Goal: Task Accomplishment & Management: Complete application form

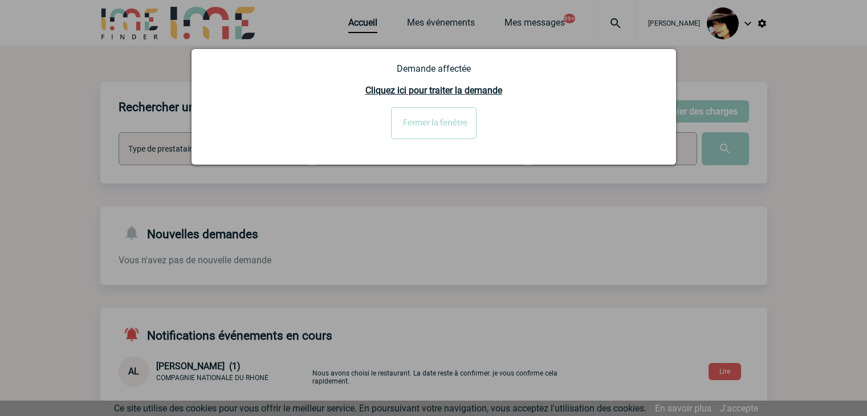
click at [416, 118] on input "Fermer la fenêtre" at bounding box center [433, 123] width 85 height 32
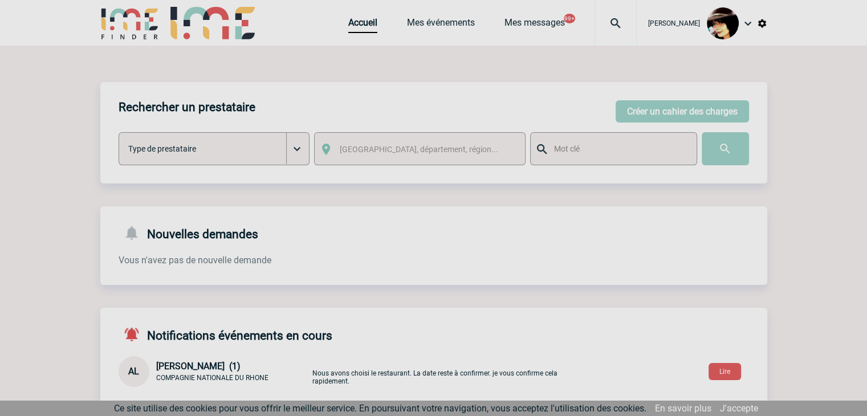
click at [352, 27] on div at bounding box center [433, 208] width 867 height 416
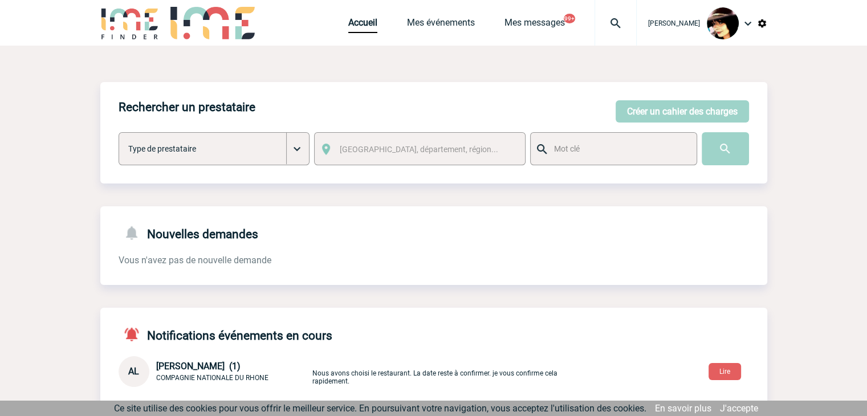
click at [606, 22] on img at bounding box center [615, 24] width 41 height 14
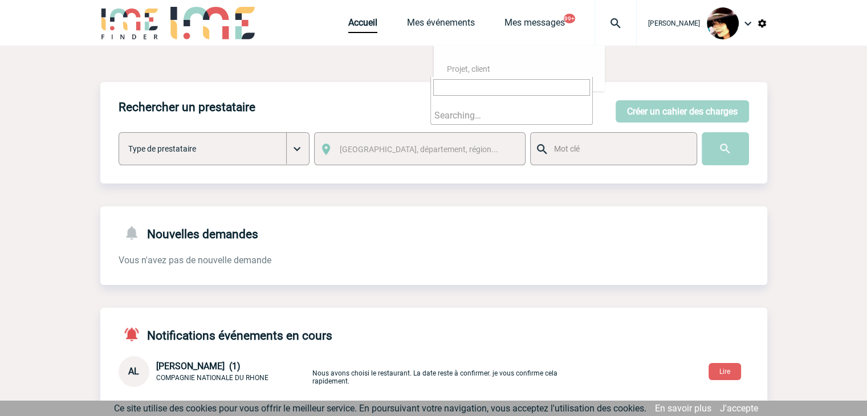
type input "2000425633"
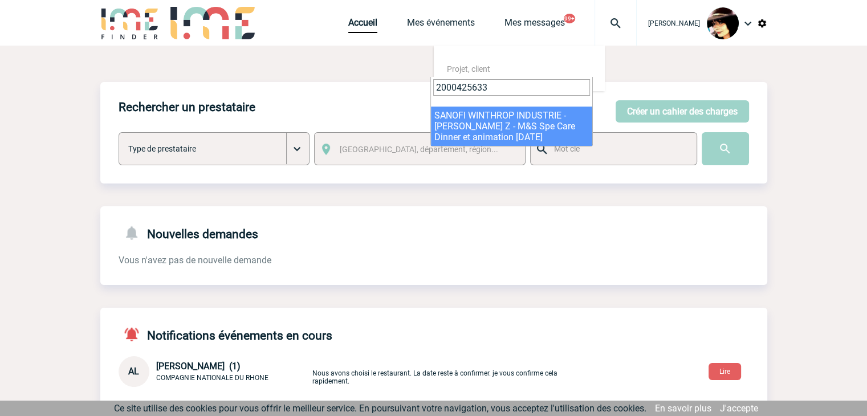
select select "25134"
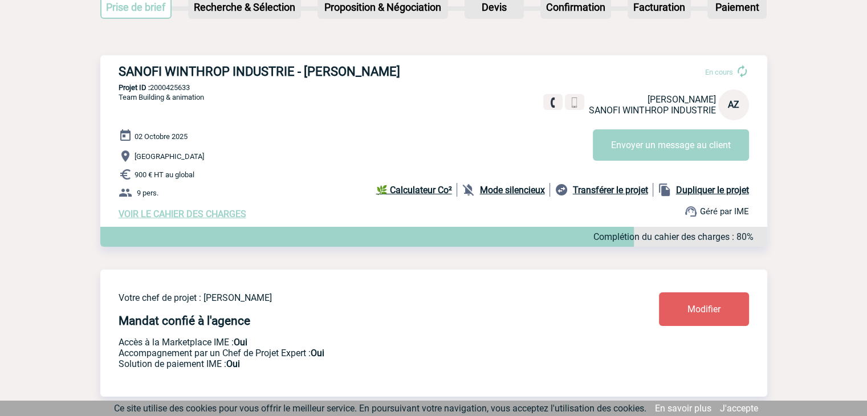
scroll to position [114, 0]
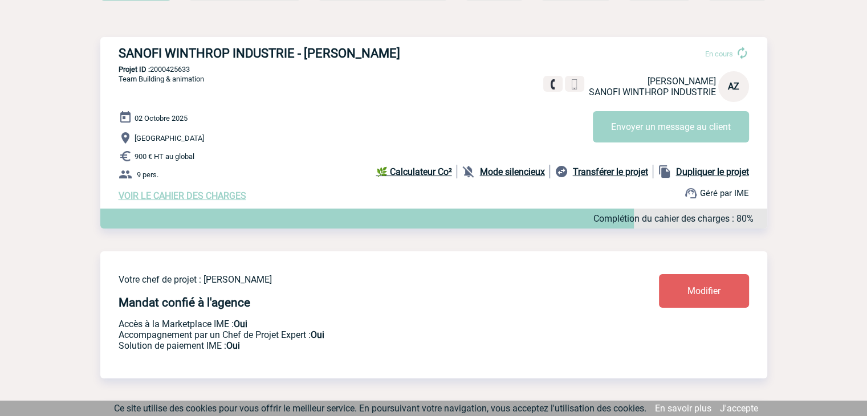
click at [699, 286] on link "Modifier" at bounding box center [704, 291] width 90 height 34
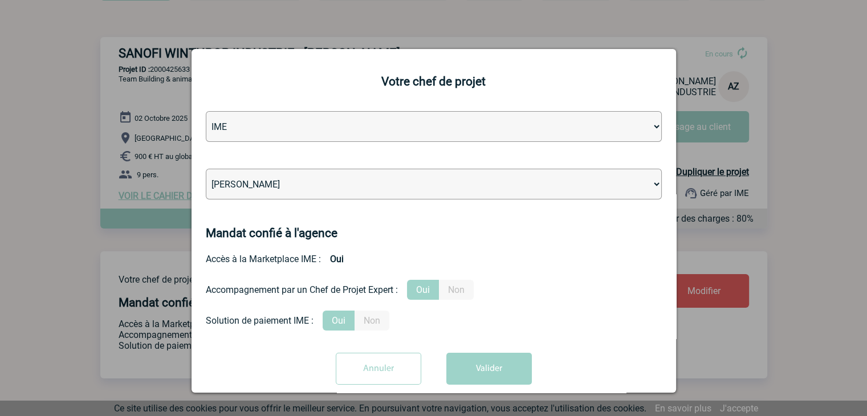
click at [349, 183] on select "Léa PITTIGLIO Yanis DE CLERCQ Victor KALB Jean-Chris NTAMACK Stefan MILADINOVIC…" at bounding box center [434, 184] width 456 height 31
select select "121547"
click at [349, 183] on select "Léa PITTIGLIO Yanis DE CLERCQ Victor KALB Jean-Chris NTAMACK Stefan MILADINOVIC…" at bounding box center [434, 184] width 456 height 31
click at [512, 374] on button "Valider" at bounding box center [488, 369] width 85 height 32
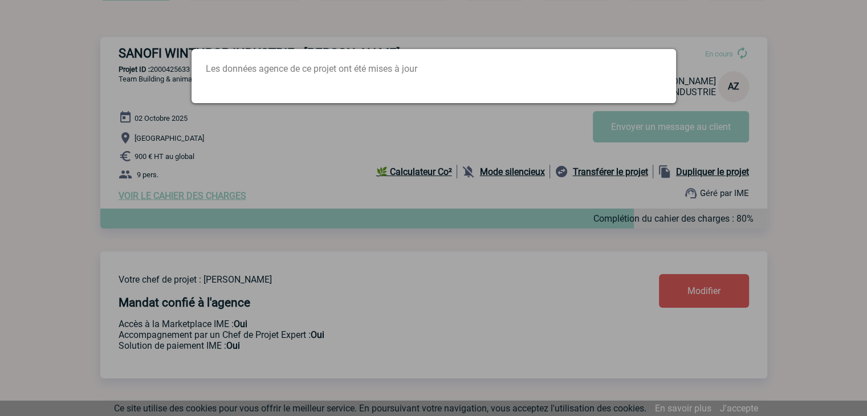
click at [491, 209] on div at bounding box center [433, 208] width 867 height 416
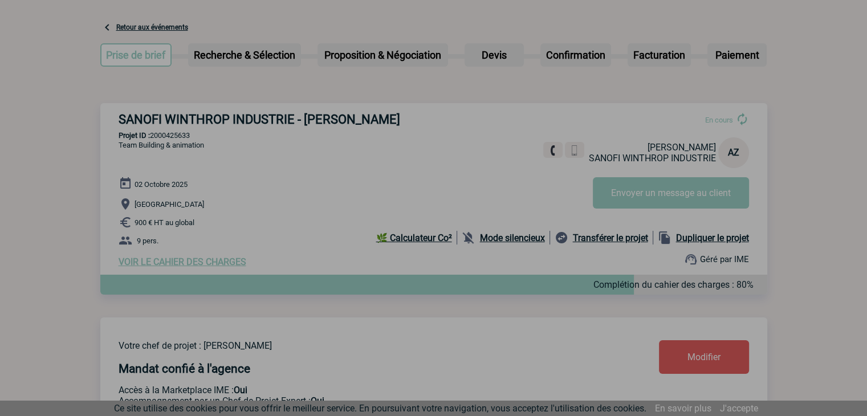
scroll to position [0, 0]
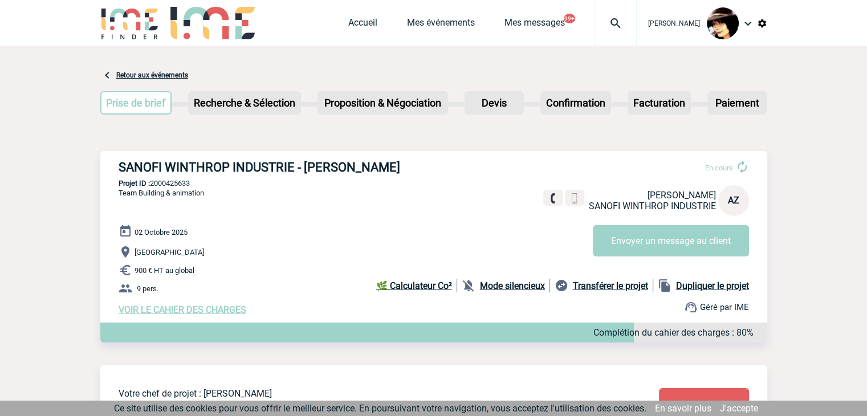
click at [602, 26] on img at bounding box center [615, 24] width 41 height 14
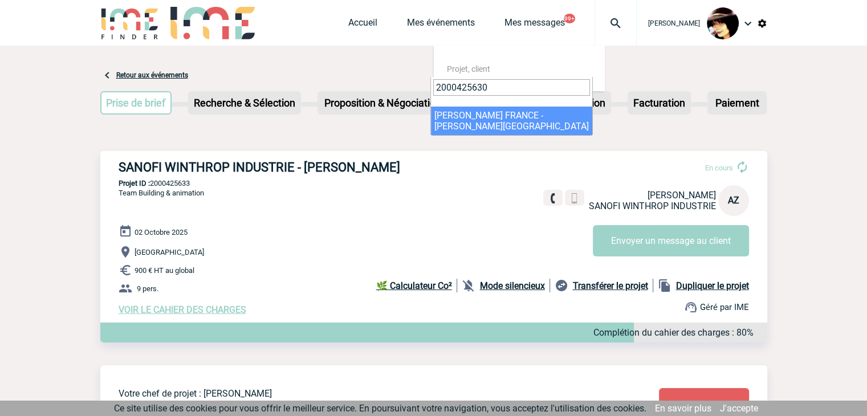
type input "2000425630"
select select "25131"
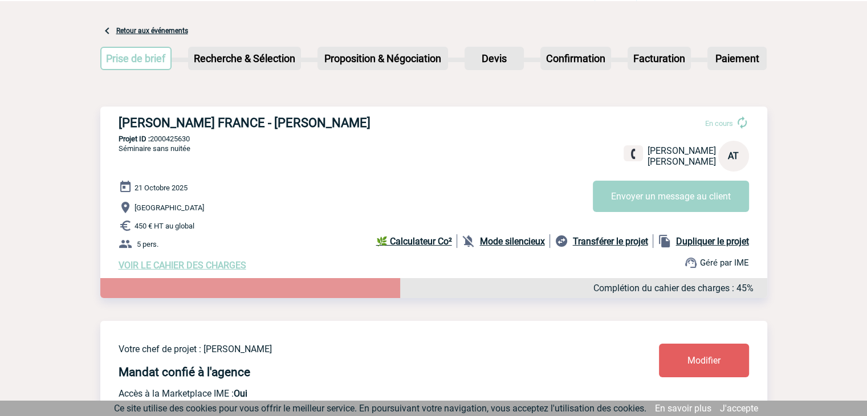
scroll to position [114, 0]
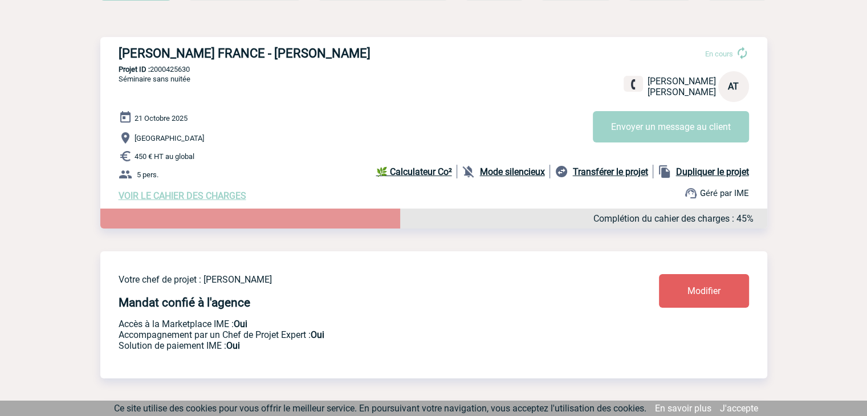
click at [679, 288] on link "Modifier" at bounding box center [704, 291] width 90 height 34
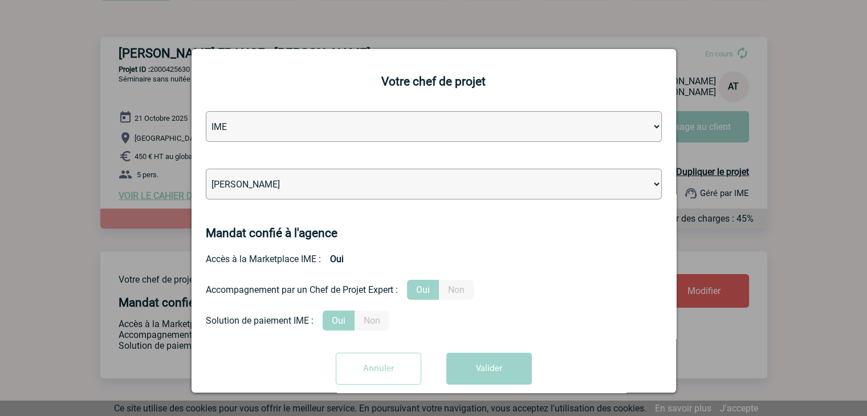
drag, startPoint x: 367, startPoint y: 183, endPoint x: 371, endPoint y: 177, distance: 7.4
click at [367, 183] on select "Léa PITTIGLIO Yanis DE CLERCQ Victor KALB Jean-Chris NTAMACK Stefan MILADINOVIC…" at bounding box center [434, 184] width 456 height 31
select select "131612"
drag, startPoint x: 462, startPoint y: 185, endPoint x: 462, endPoint y: 214, distance: 29.1
click at [462, 185] on select "Léa PITTIGLIO Yanis DE CLERCQ Victor KALB Jean-Chris NTAMACK Stefan MILADINOVIC…" at bounding box center [434, 184] width 456 height 31
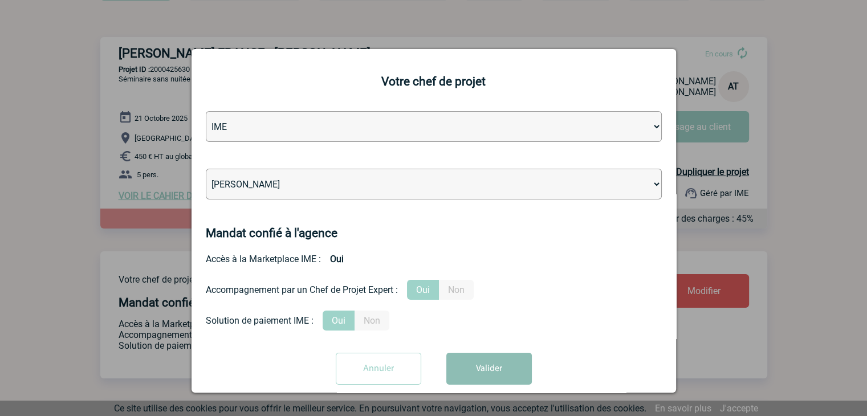
click at [488, 373] on button "Valider" at bounding box center [488, 369] width 85 height 32
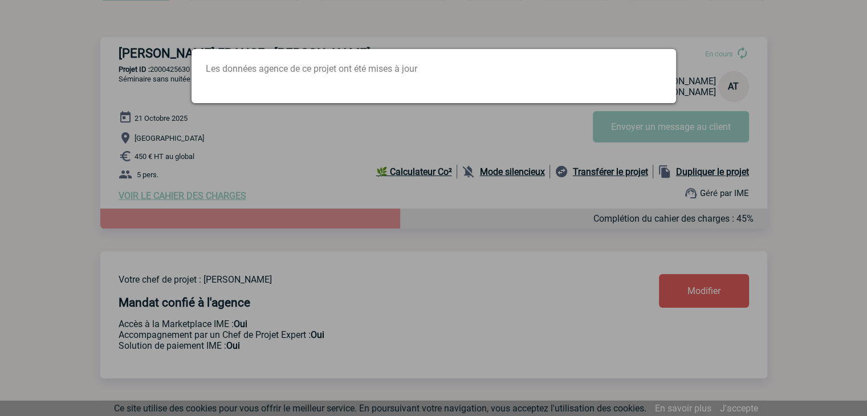
click at [372, 140] on div at bounding box center [433, 208] width 867 height 416
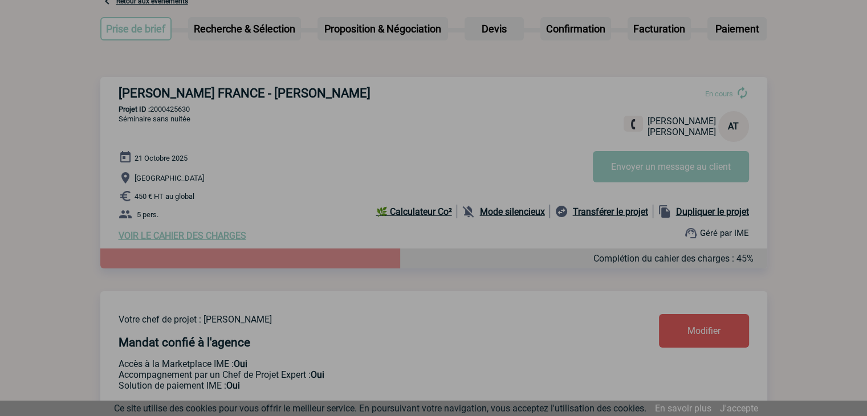
scroll to position [0, 0]
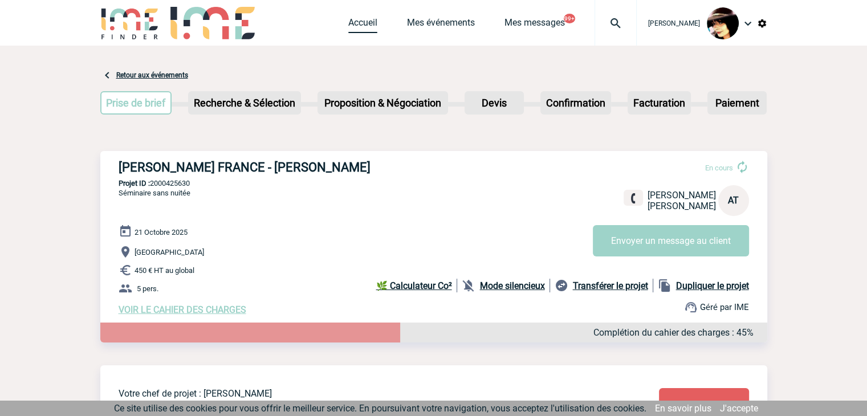
click at [348, 26] on link "Accueil" at bounding box center [362, 25] width 29 height 16
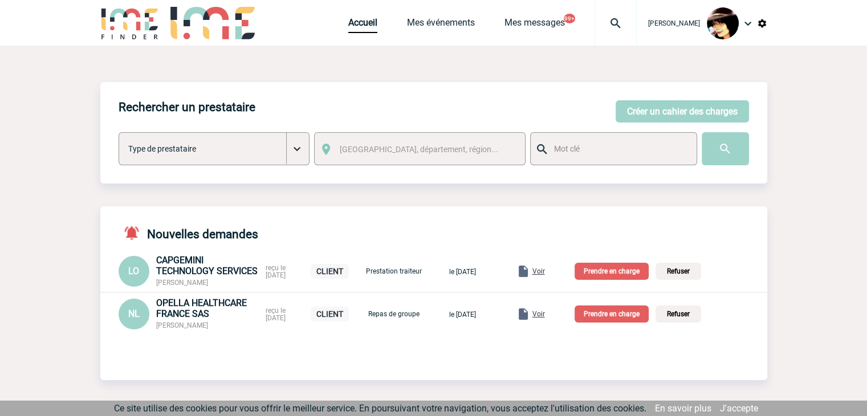
click at [545, 314] on span "Voir" at bounding box center [538, 314] width 13 height 8
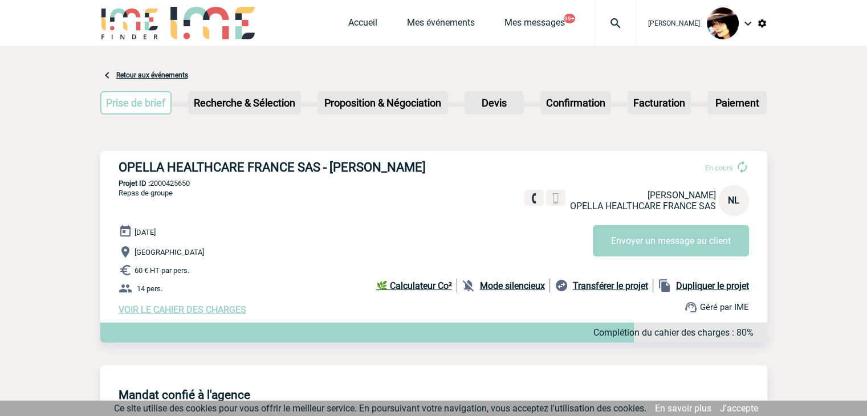
click at [178, 311] on span "VOIR LE CAHIER DES CHARGES" at bounding box center [183, 309] width 128 height 11
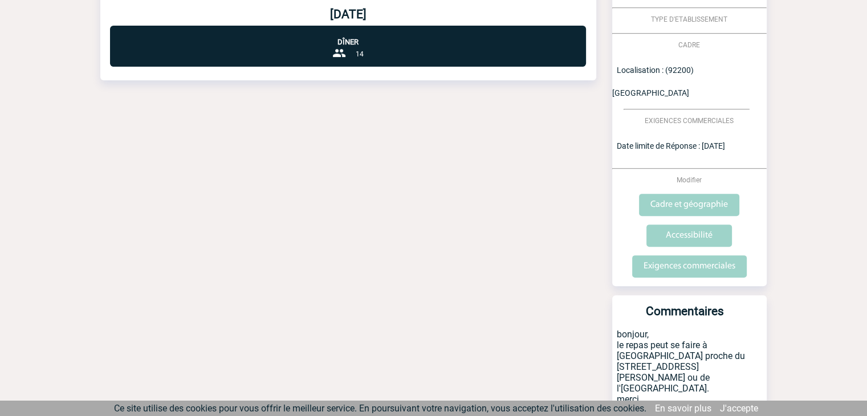
scroll to position [390, 0]
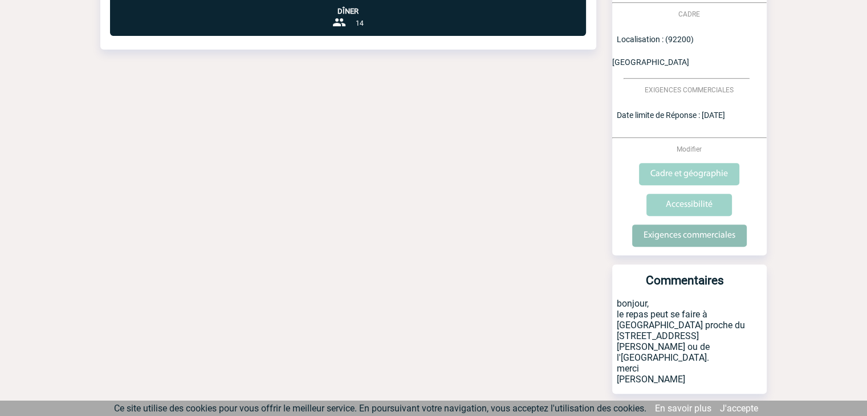
click at [669, 224] on input "Exigences commerciales" at bounding box center [689, 235] width 115 height 22
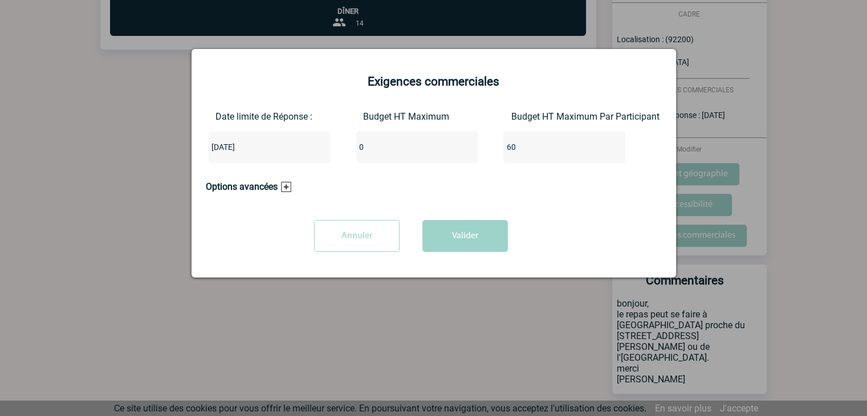
drag, startPoint x: 385, startPoint y: 152, endPoint x: 349, endPoint y: 151, distance: 36.5
click at [350, 151] on div "Date limite de Réponse : 2025-09-25 Budget HT Maximum 0 Budget HT Maximum Par P…" at bounding box center [434, 141] width 456 height 61
type input "840"
click at [438, 232] on button "Valider" at bounding box center [464, 236] width 85 height 32
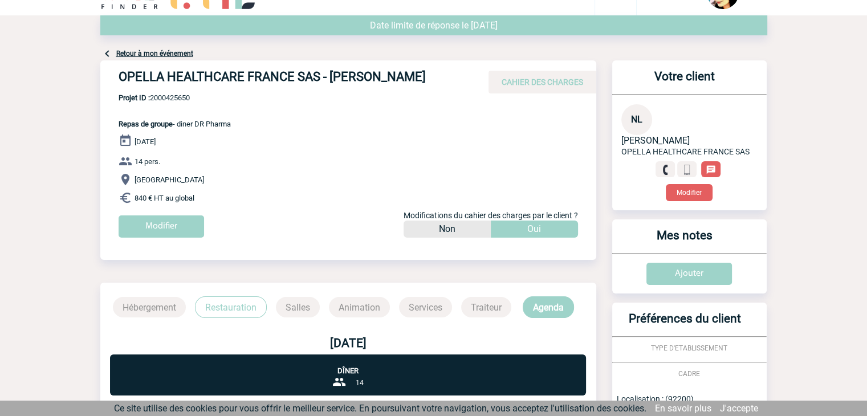
scroll to position [0, 0]
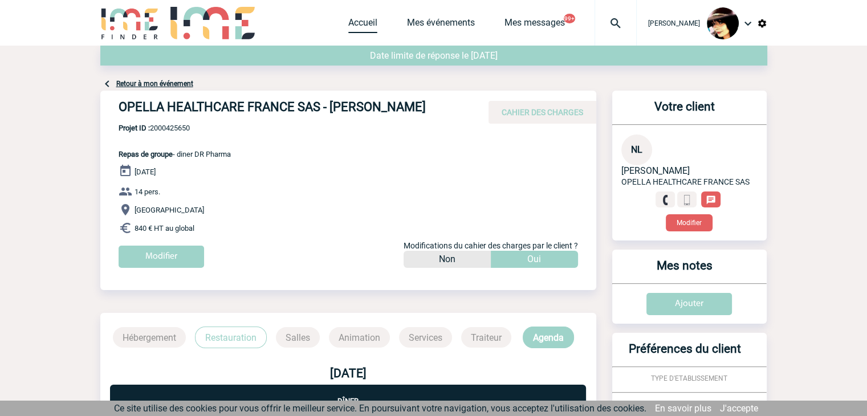
click at [361, 28] on link "Accueil" at bounding box center [362, 25] width 29 height 16
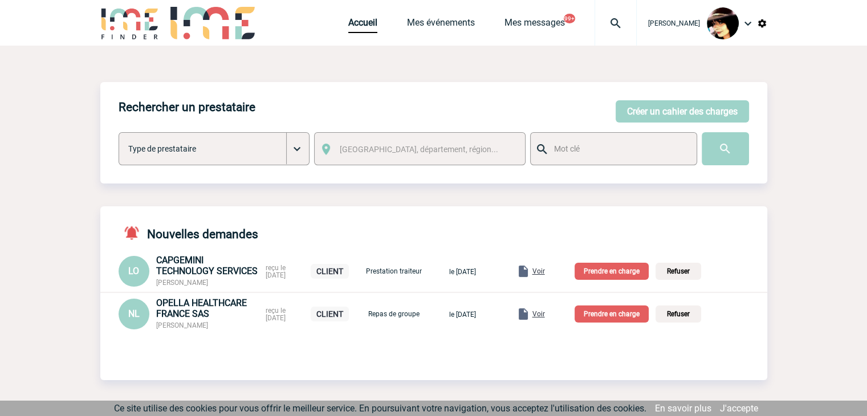
click at [602, 319] on p "Prendre en charge" at bounding box center [611, 313] width 74 height 17
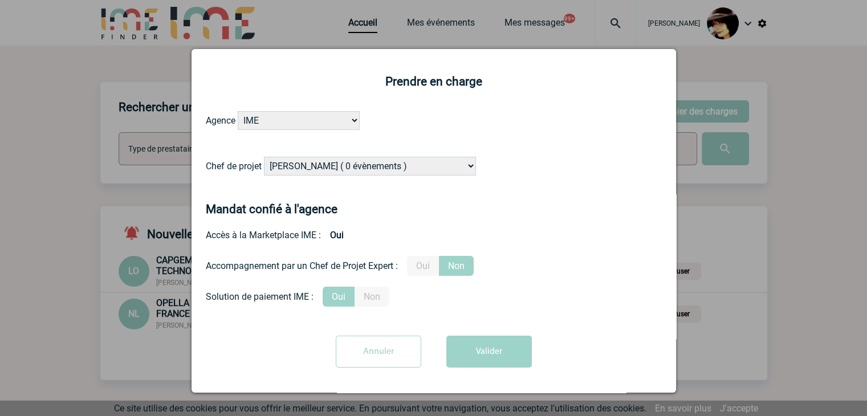
click at [336, 163] on select "[PERSON_NAME] ( 0 évènements ) [PERSON_NAME] ( 181 évènements ) [PERSON_NAME] (…" at bounding box center [370, 166] width 212 height 19
select select "131349"
click at [336, 163] on select "Alizée VERLAGUET ( 0 évènements ) Anne-Françoise BONHOMME ( 181 évènements ) An…" at bounding box center [370, 166] width 212 height 19
click at [432, 269] on label "Oui" at bounding box center [423, 266] width 32 height 20
click at [0, 0] on input "Oui" at bounding box center [0, 0] width 0 height 0
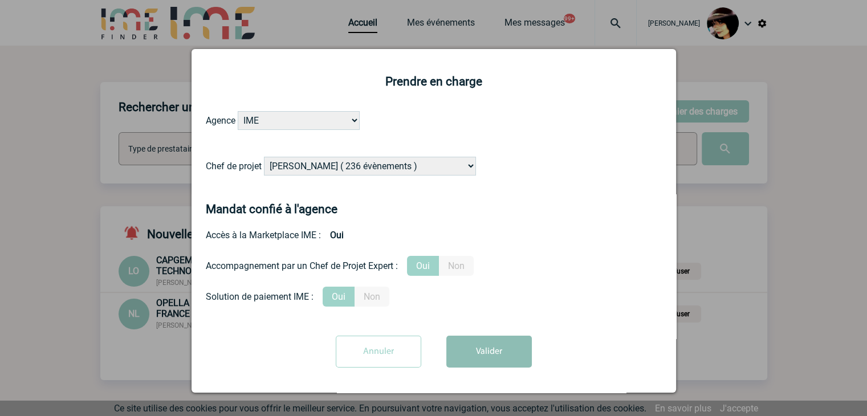
click at [472, 342] on button "Valider" at bounding box center [488, 352] width 85 height 32
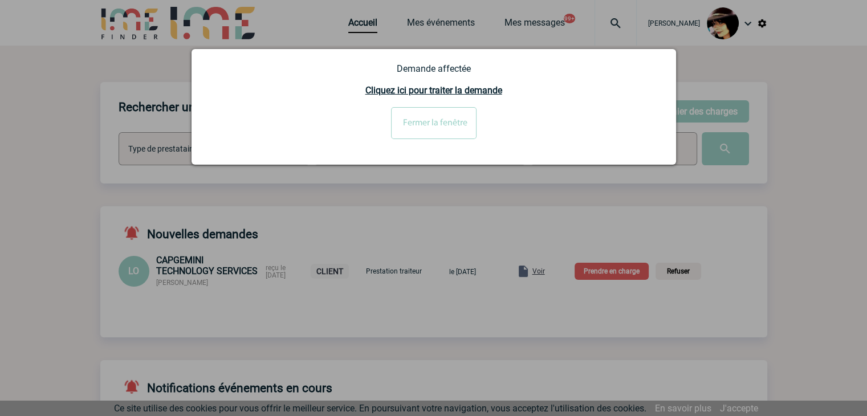
click at [430, 118] on input "Fermer la fenêtre" at bounding box center [433, 123] width 85 height 32
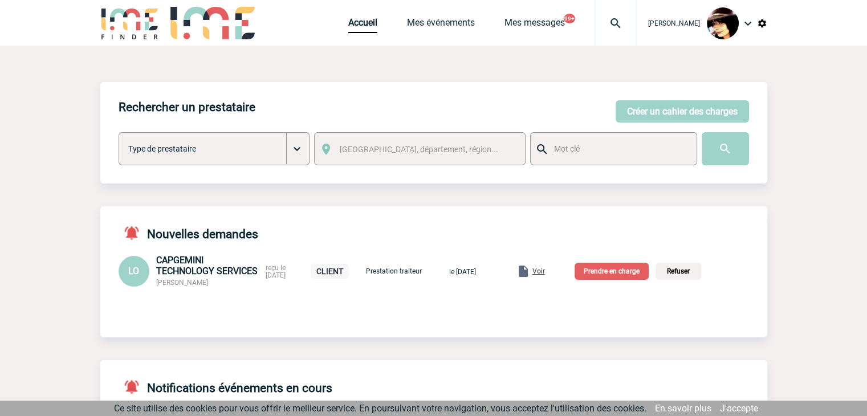
click at [545, 273] on span "Voir" at bounding box center [538, 271] width 13 height 8
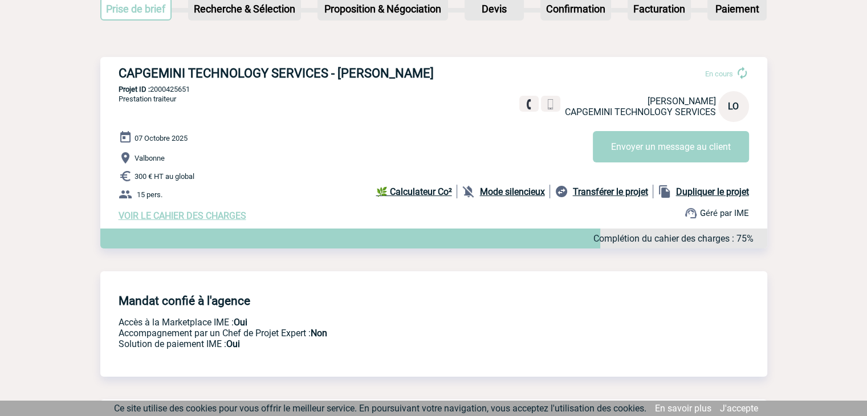
scroll to position [114, 0]
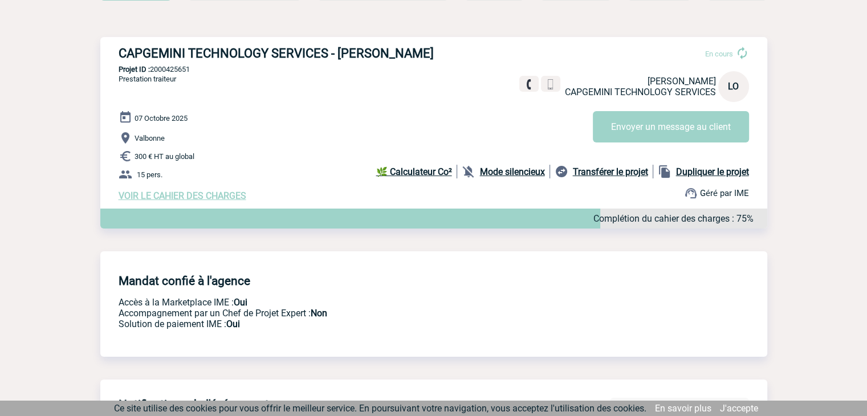
click at [220, 199] on span "VOIR LE CAHIER DES CHARGES" at bounding box center [183, 195] width 128 height 11
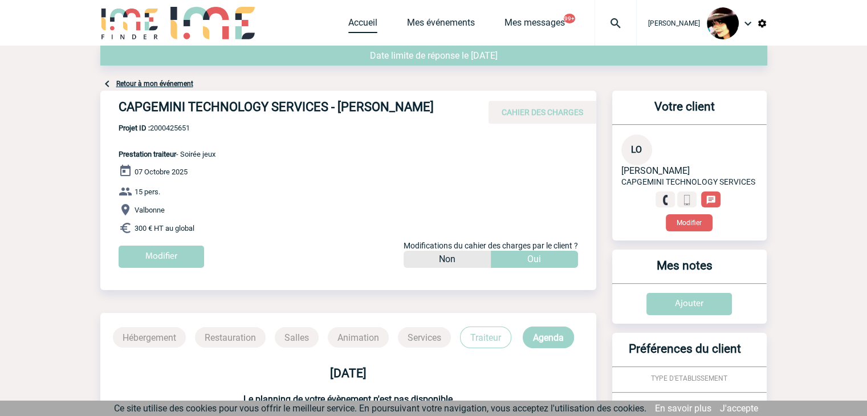
click at [358, 31] on link "Accueil" at bounding box center [362, 25] width 29 height 16
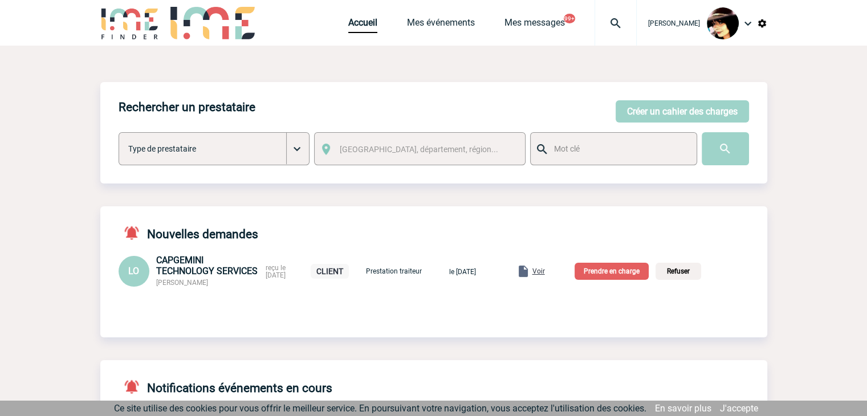
click at [611, 271] on p "Prendre en charge" at bounding box center [611, 271] width 74 height 17
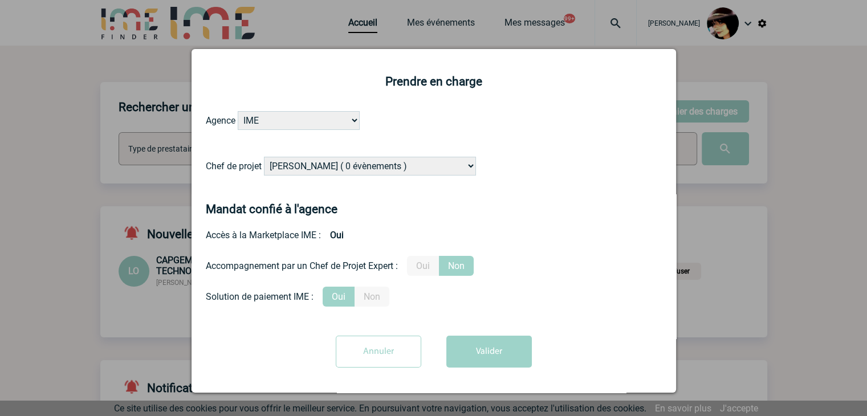
click at [429, 164] on select "[PERSON_NAME] ( 0 évènements ) [PERSON_NAME] ( 181 évènements ) [PERSON_NAME] (…" at bounding box center [370, 166] width 212 height 19
select select "129834"
click at [264, 157] on select "[PERSON_NAME] ( 0 évènements ) [PERSON_NAME] ( 181 évènements ) [PERSON_NAME] (…" at bounding box center [370, 166] width 212 height 19
click at [415, 271] on label "Oui" at bounding box center [423, 266] width 32 height 20
click at [0, 0] on input "Oui" at bounding box center [0, 0] width 0 height 0
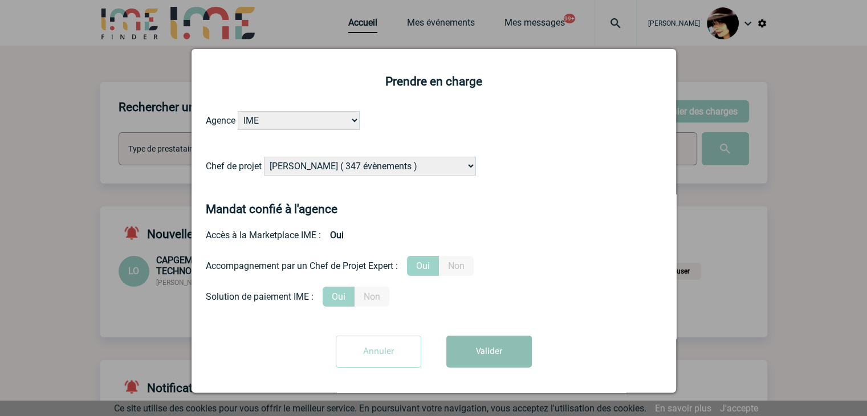
click at [480, 349] on button "Valider" at bounding box center [488, 352] width 85 height 32
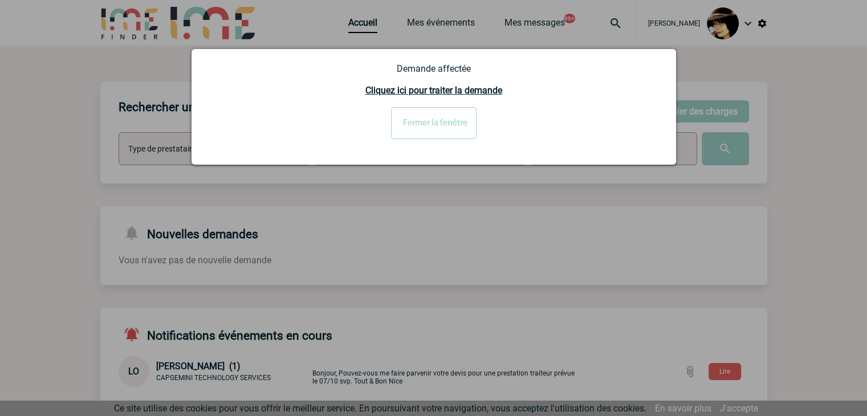
click at [454, 289] on div at bounding box center [433, 208] width 867 height 416
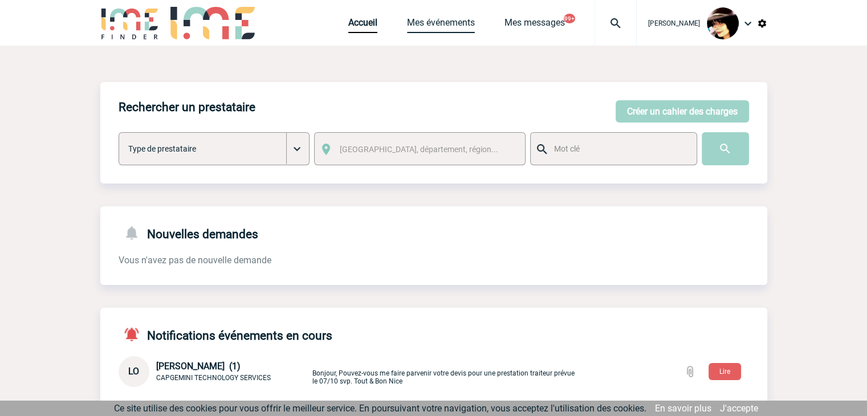
click at [415, 23] on link "Mes événements" at bounding box center [441, 25] width 68 height 16
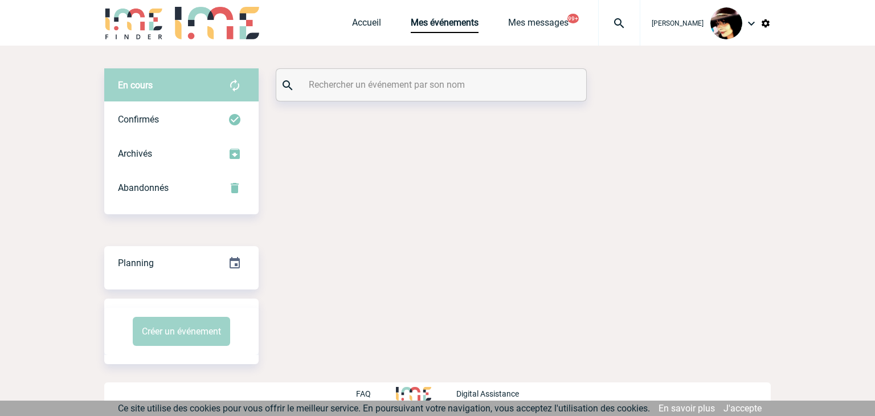
click at [353, 80] on input "text" at bounding box center [433, 84] width 254 height 17
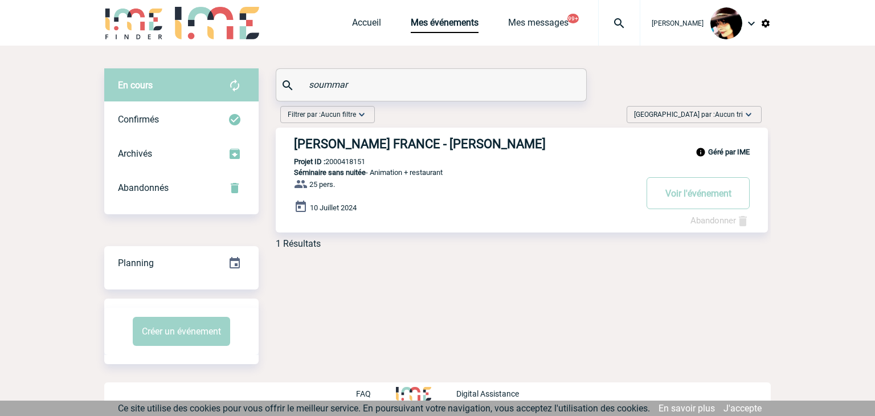
type input "soummar"
click at [356, 22] on link "Accueil" at bounding box center [366, 25] width 29 height 16
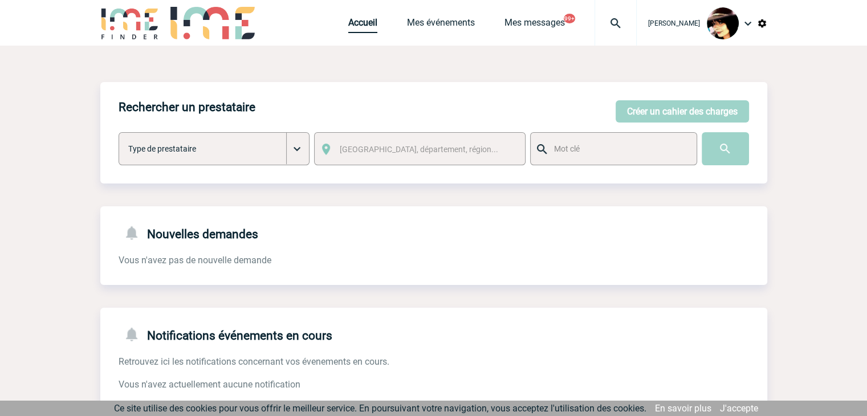
click at [358, 25] on link "Accueil" at bounding box center [362, 25] width 29 height 16
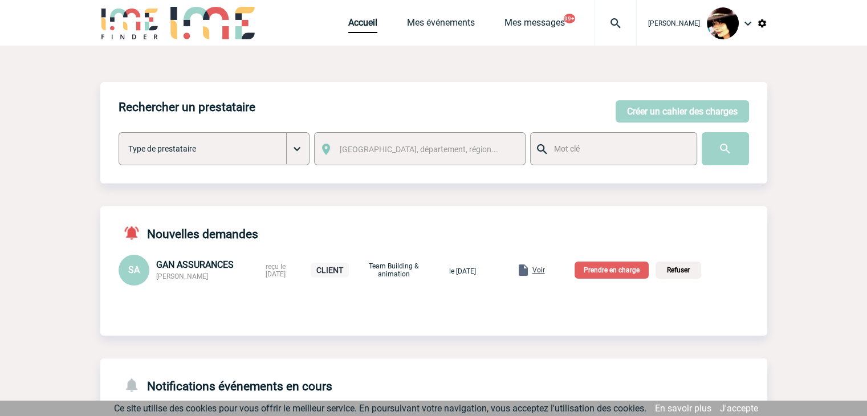
click at [545, 268] on span "Voir" at bounding box center [538, 270] width 13 height 8
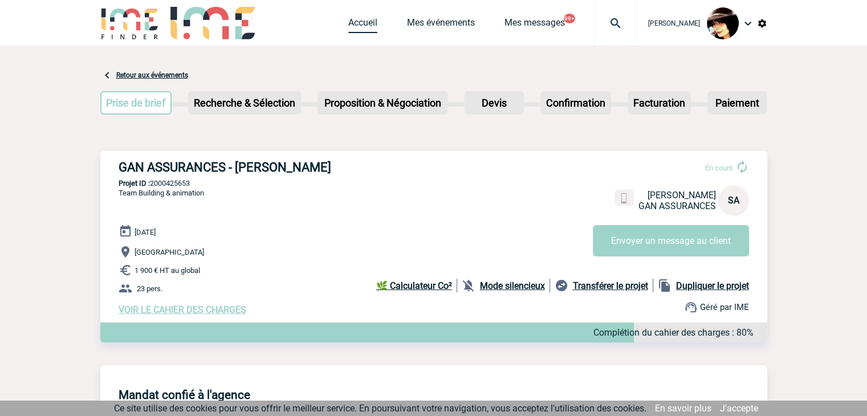
click at [348, 18] on link "Accueil" at bounding box center [362, 25] width 29 height 16
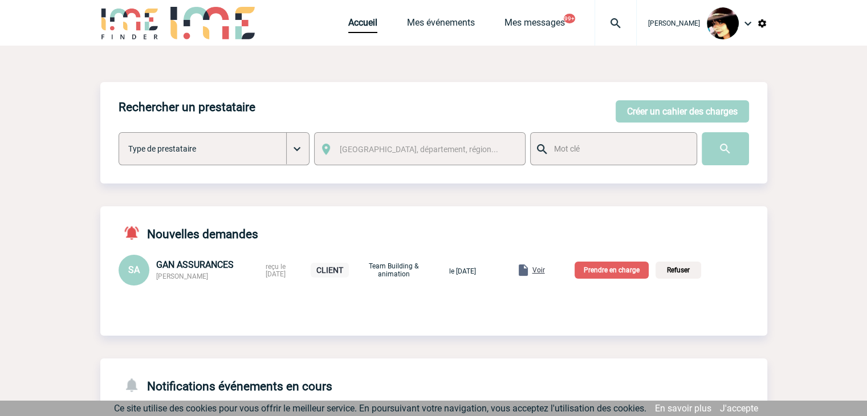
click at [616, 269] on p "Prendre en charge" at bounding box center [611, 270] width 74 height 17
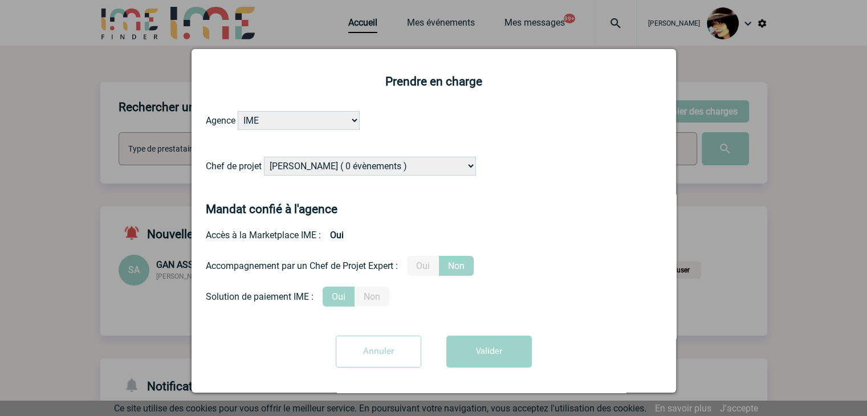
click at [374, 166] on select "[PERSON_NAME] ( 0 évènements ) [PERSON_NAME] ( 181 évènements ) [PERSON_NAME] (…" at bounding box center [370, 166] width 212 height 19
select select "131347"
click at [373, 167] on select "[PERSON_NAME] ( 0 évènements ) [PERSON_NAME] ( 181 évènements ) [PERSON_NAME] (…" at bounding box center [370, 166] width 212 height 19
click at [428, 268] on label "Oui" at bounding box center [423, 266] width 32 height 20
click at [0, 0] on input "Oui" at bounding box center [0, 0] width 0 height 0
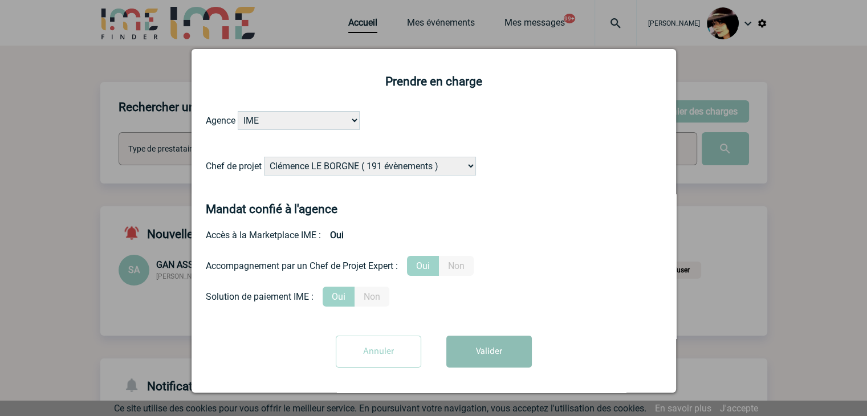
click at [465, 348] on button "Valider" at bounding box center [488, 352] width 85 height 32
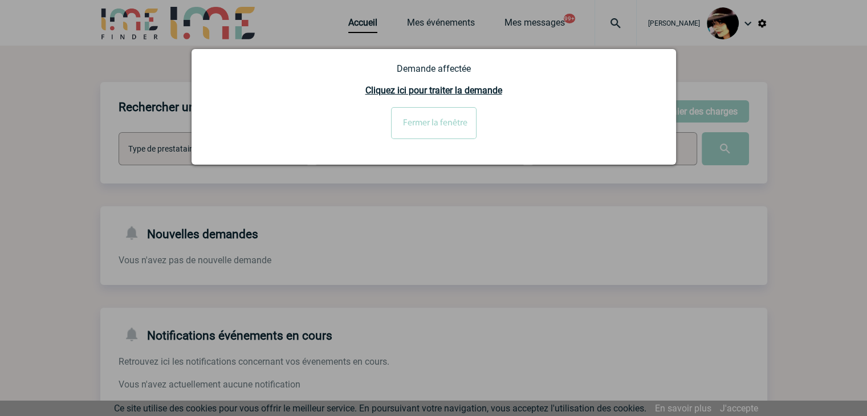
click at [439, 118] on input "Fermer la fenêtre" at bounding box center [433, 123] width 85 height 32
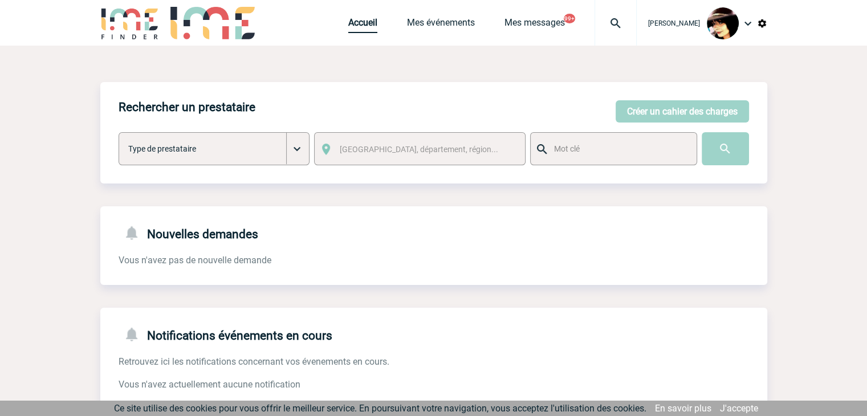
click at [348, 19] on link "Accueil" at bounding box center [362, 25] width 29 height 16
click at [622, 110] on button "Créer un cahier des charges" at bounding box center [681, 111] width 133 height 22
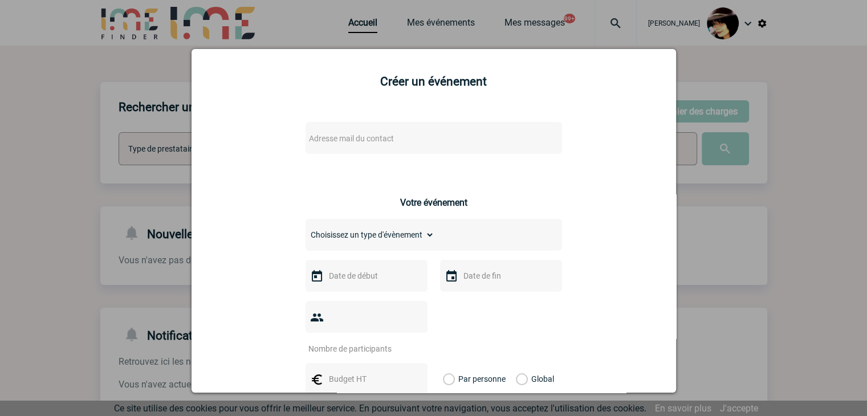
click at [393, 142] on span "Adresse mail du contact" at bounding box center [403, 138] width 199 height 16
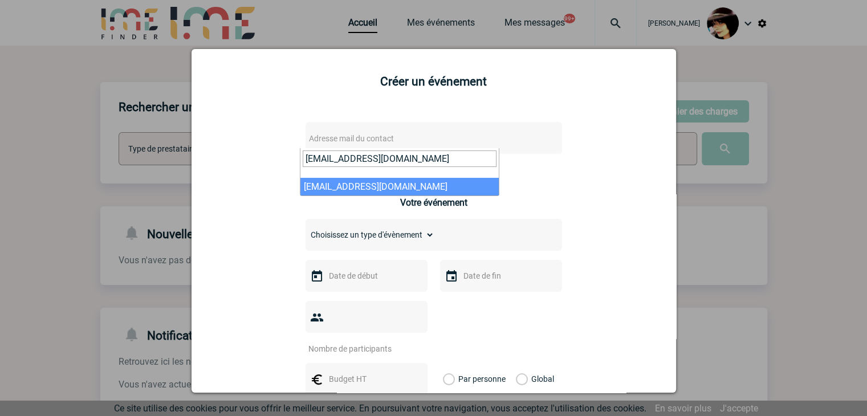
type input "nassima.soummar@fr.bosch.com"
select select "107073"
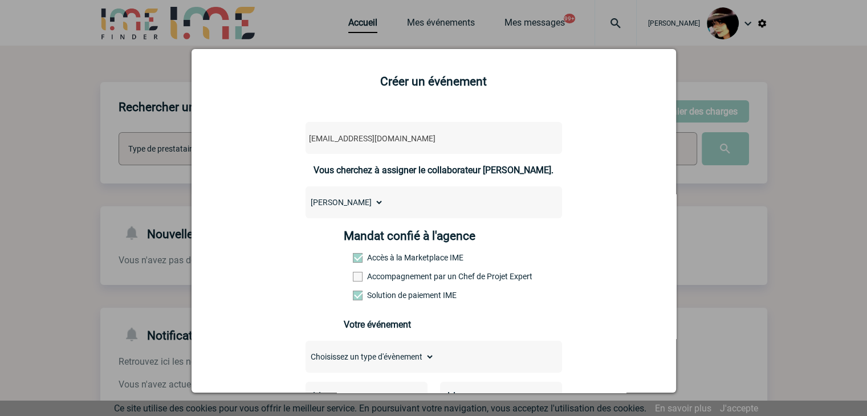
click at [353, 278] on span at bounding box center [358, 277] width 10 height 10
click at [0, 0] on input "Accompagnement par un Chef de Projet Expert" at bounding box center [0, 0] width 0 height 0
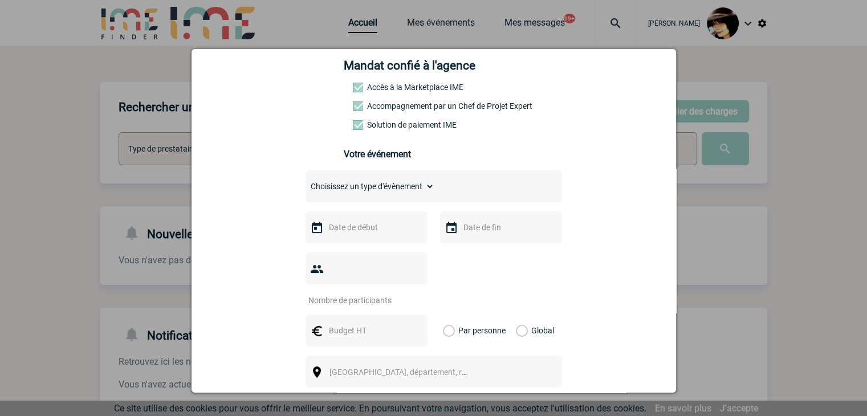
scroll to position [171, 0]
click at [337, 199] on div "Choisissez un type d'évènement Séminaire avec nuitée Séminaire sans nuitée Repa…" at bounding box center [433, 186] width 256 height 32
click at [353, 182] on select "Choisissez un type d'évènement Séminaire avec nuitée Séminaire sans nuitée Repa…" at bounding box center [369, 186] width 129 height 16
select select "3"
click at [305, 181] on select "Choisissez un type d'évènement Séminaire avec nuitée Séminaire sans nuitée Repa…" at bounding box center [369, 186] width 129 height 16
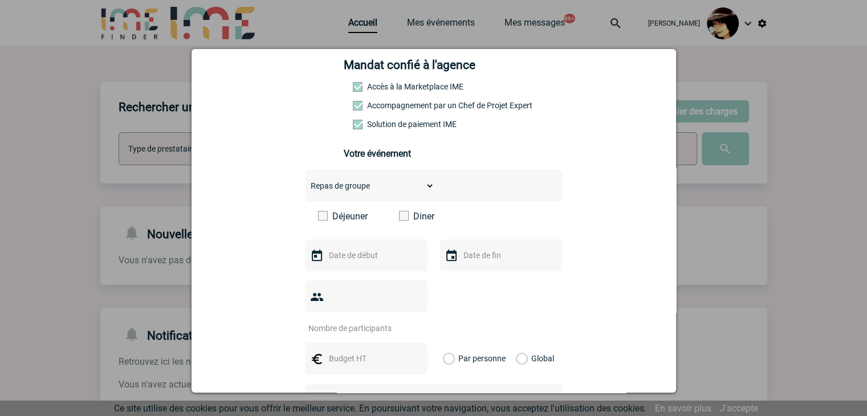
click at [399, 220] on span at bounding box center [404, 216] width 10 height 10
click at [0, 0] on input "Diner" at bounding box center [0, 0] width 0 height 0
click at [370, 260] on input "text" at bounding box center [365, 255] width 79 height 15
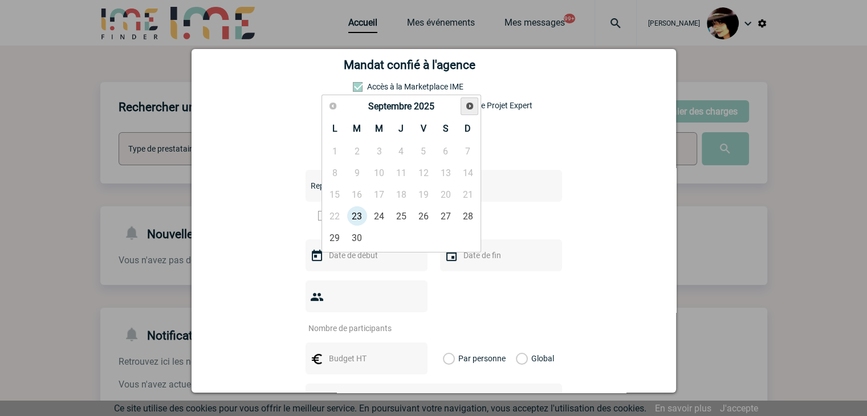
click at [465, 108] on span "Suivant" at bounding box center [469, 105] width 9 height 9
click at [382, 173] on link "8" at bounding box center [379, 172] width 21 height 21
type input "08-10-2025"
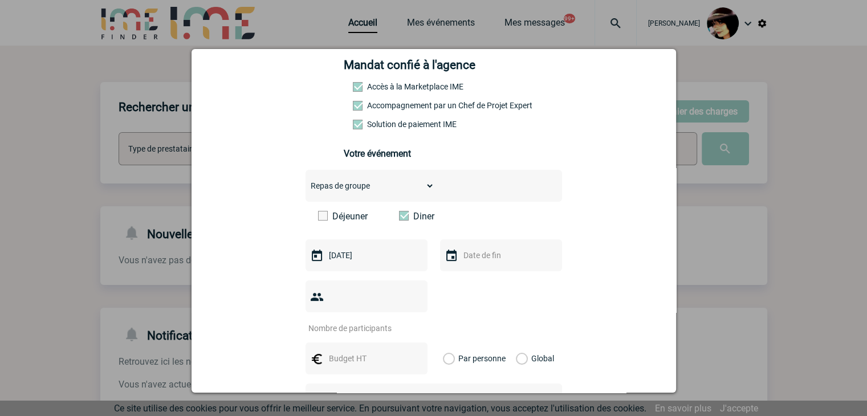
click at [365, 321] on input "number" at bounding box center [358, 328] width 107 height 15
type input "25"
click at [353, 351] on input "text" at bounding box center [365, 358] width 79 height 15
type input "750"
click at [517, 345] on label "Global" at bounding box center [519, 358] width 7 height 32
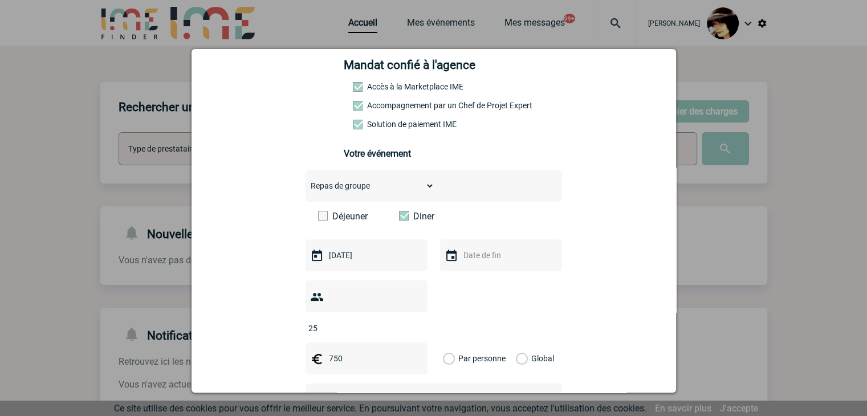
click at [0, 0] on input "Global" at bounding box center [0, 0] width 0 height 0
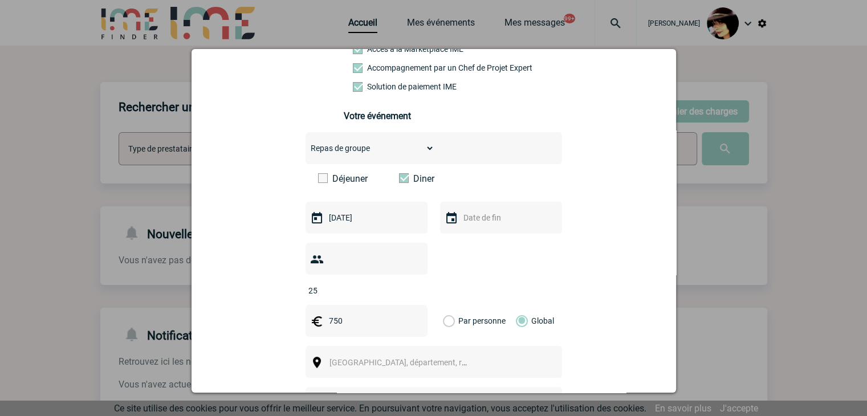
scroll to position [285, 0]
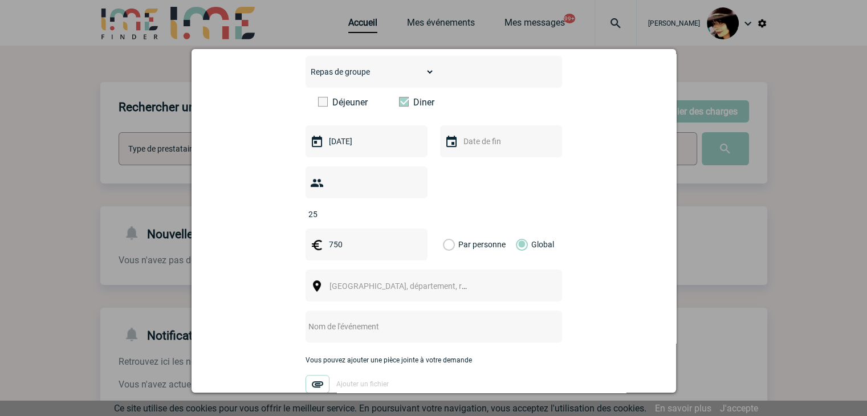
click at [371, 281] on span "[GEOGRAPHIC_DATA], département, région..." at bounding box center [408, 285] width 158 height 9
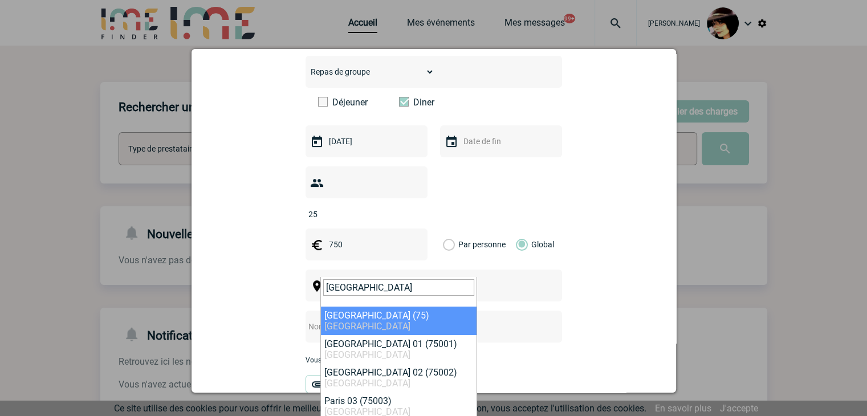
type input "paris"
select select "3"
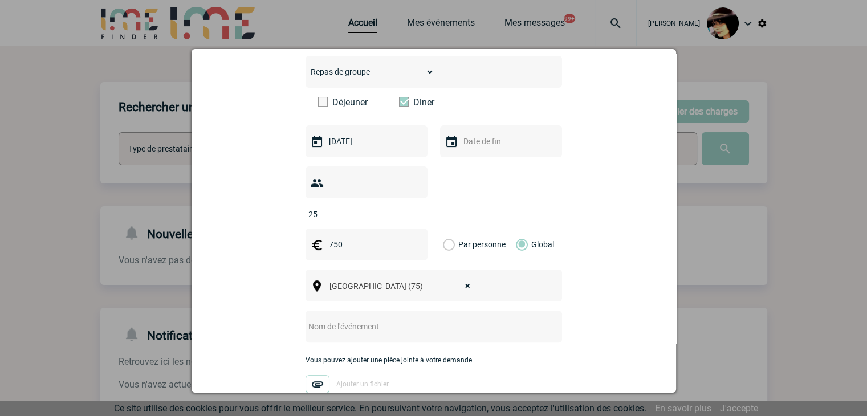
click at [318, 319] on input "text" at bounding box center [418, 326] width 226 height 15
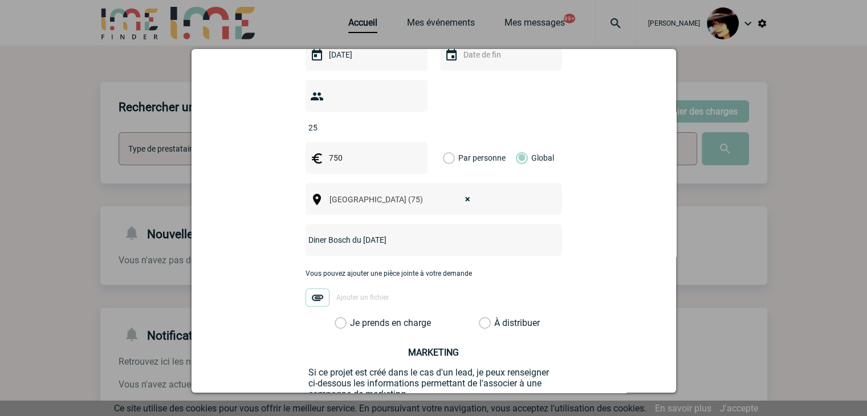
scroll to position [399, 0]
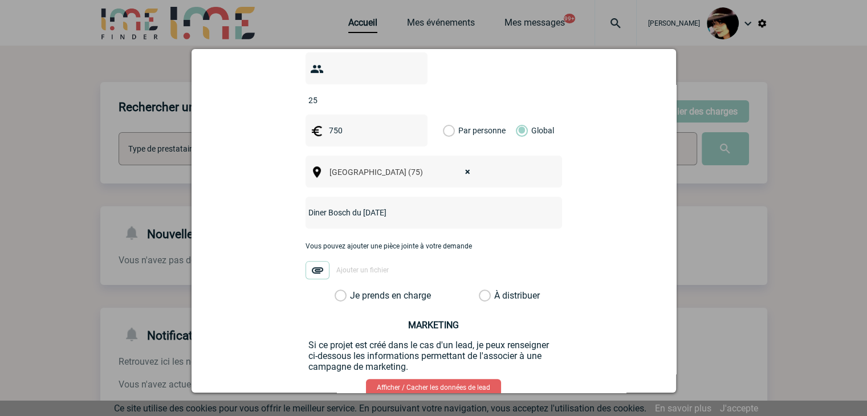
type input "Diner Bosch du 8 octobre"
click at [479, 290] on label "À distribuer" at bounding box center [485, 295] width 12 height 11
click at [0, 0] on input "À distribuer" at bounding box center [0, 0] width 0 height 0
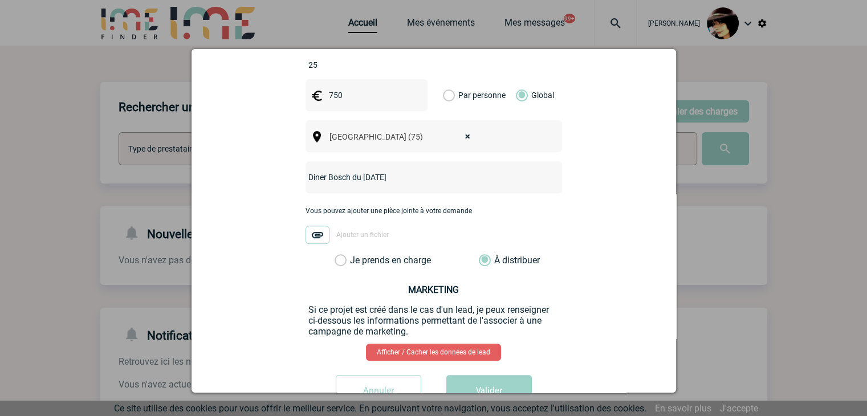
scroll to position [457, 0]
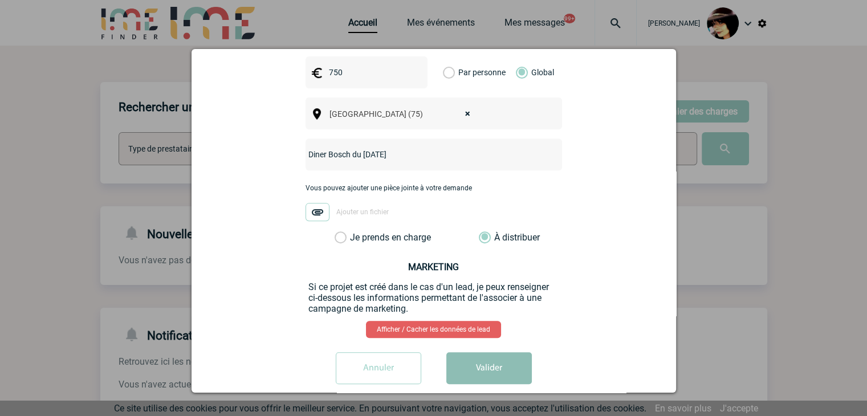
click at [508, 352] on button "Valider" at bounding box center [488, 368] width 85 height 32
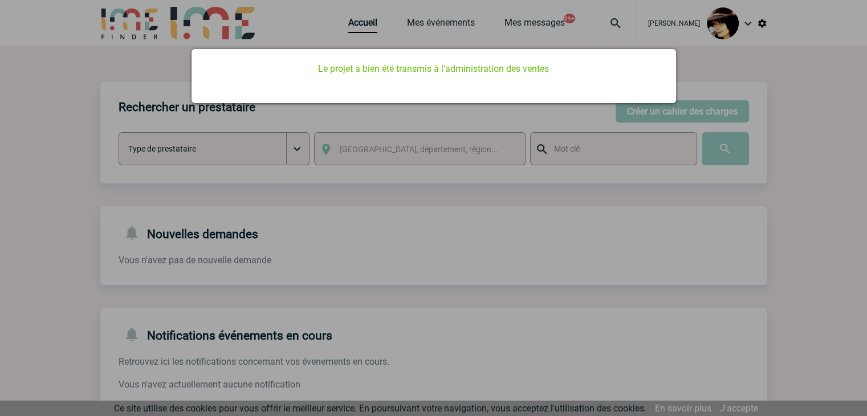
scroll to position [0, 0]
click at [508, 333] on div at bounding box center [433, 208] width 867 height 416
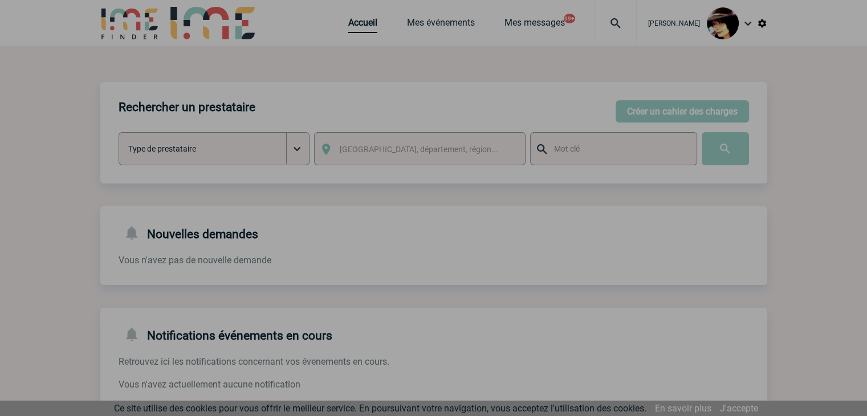
click at [344, 22] on div at bounding box center [433, 208] width 867 height 416
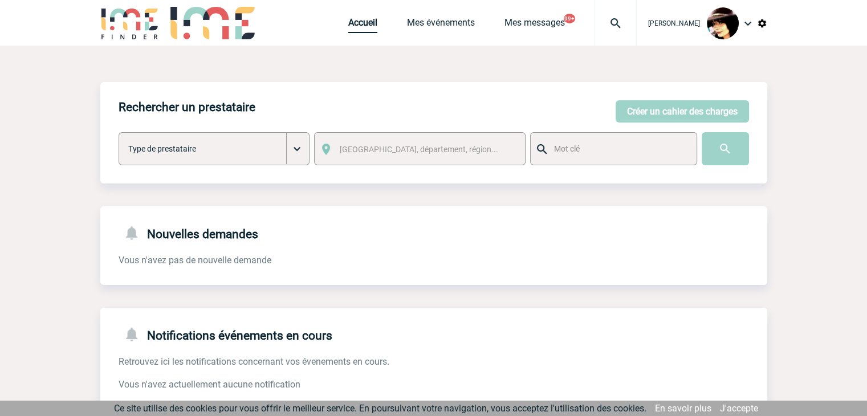
click at [348, 22] on link "Accueil" at bounding box center [362, 25] width 29 height 16
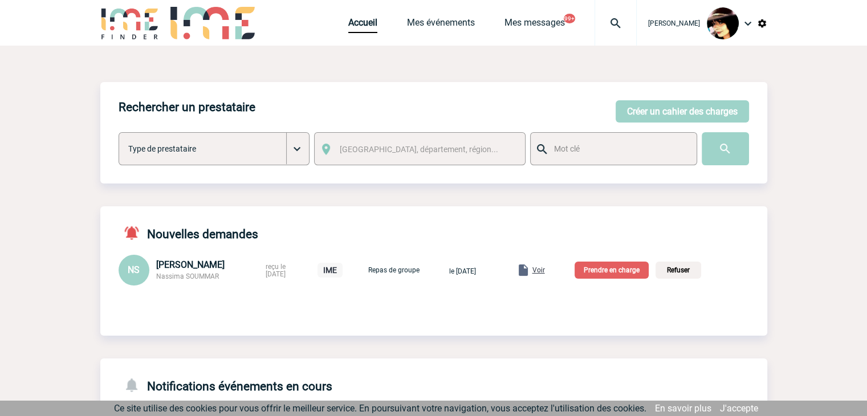
click at [545, 271] on span "Voir" at bounding box center [538, 270] width 13 height 8
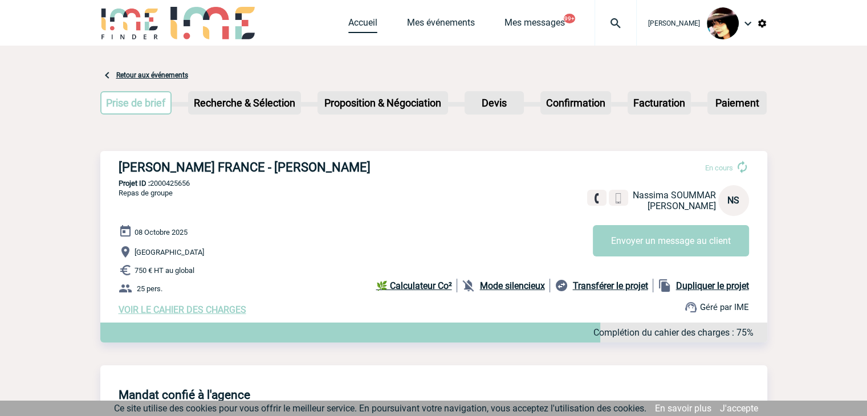
click at [364, 29] on link "Accueil" at bounding box center [362, 25] width 29 height 16
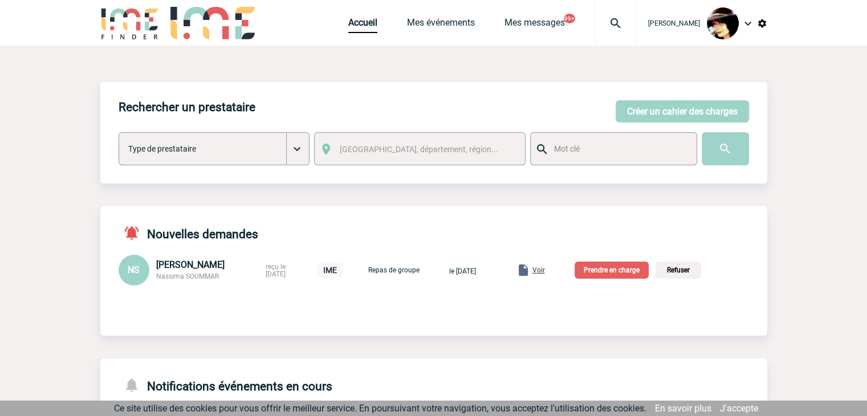
click at [545, 267] on span "Voir" at bounding box center [538, 270] width 13 height 8
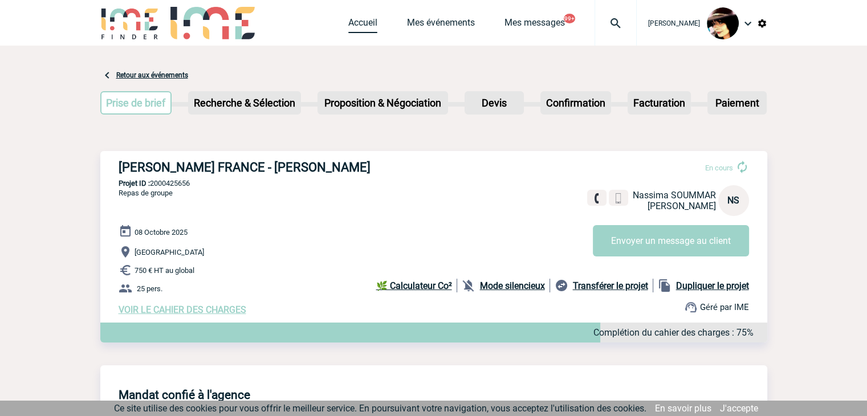
click at [350, 26] on link "Accueil" at bounding box center [362, 25] width 29 height 16
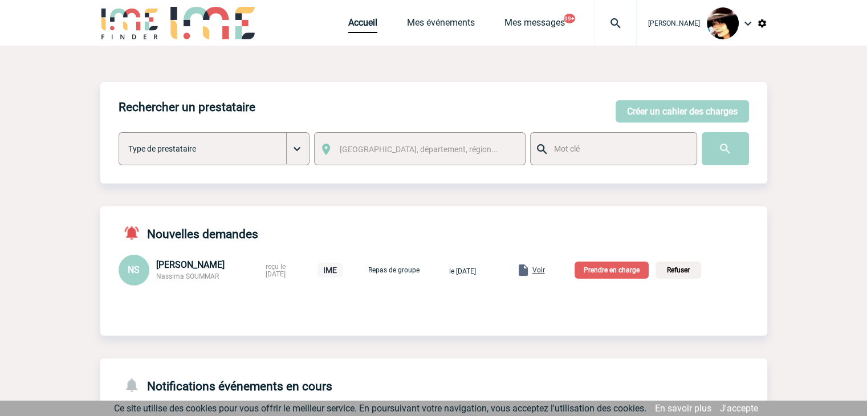
click at [607, 274] on p "Prendre en charge" at bounding box center [611, 270] width 74 height 17
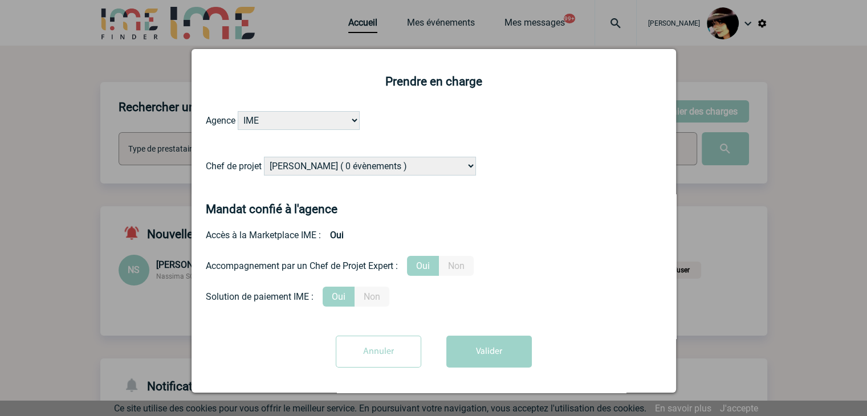
click at [353, 168] on select "[PERSON_NAME] ( 0 évènements ) [PERSON_NAME] ( 181 évènements ) [PERSON_NAME] (…" at bounding box center [370, 166] width 212 height 19
select select "103019"
click at [353, 168] on select "[PERSON_NAME] ( 0 évènements ) [PERSON_NAME] ( 181 évènements ) [PERSON_NAME] (…" at bounding box center [370, 166] width 212 height 19
click at [471, 351] on button "Valider" at bounding box center [488, 352] width 85 height 32
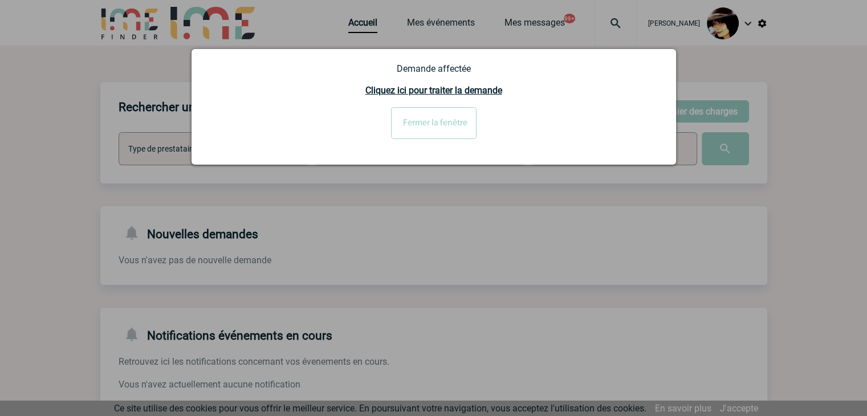
click at [451, 112] on input "Fermer la fenêtre" at bounding box center [433, 123] width 85 height 32
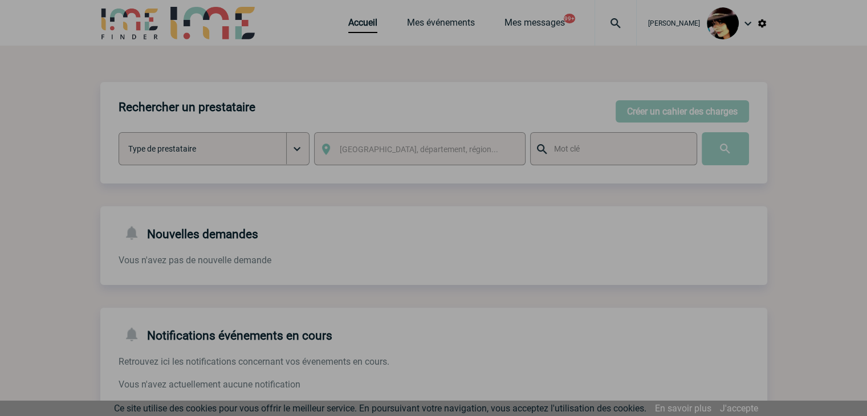
click at [353, 28] on div at bounding box center [433, 208] width 867 height 416
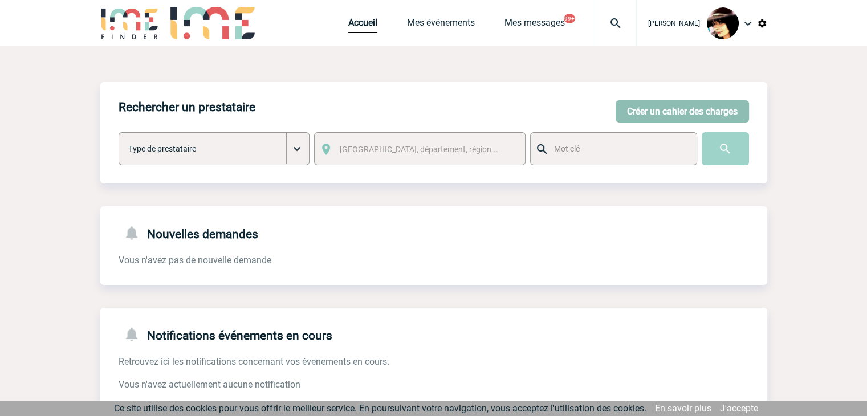
click at [631, 116] on button "Créer un cahier des charges" at bounding box center [681, 111] width 133 height 22
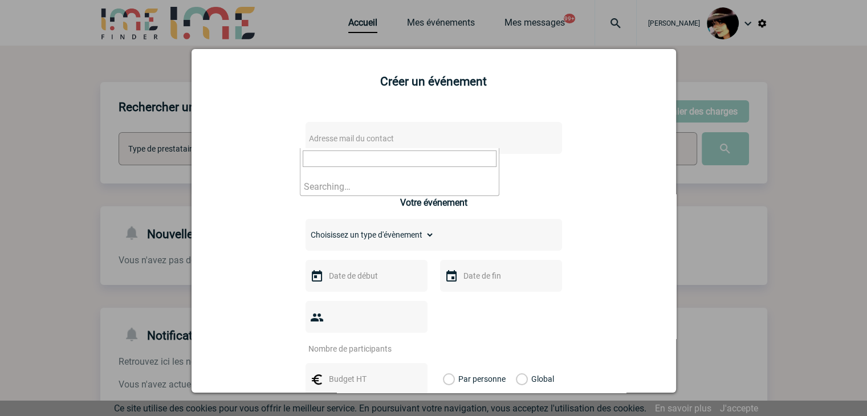
click at [356, 137] on span "Adresse mail du contact" at bounding box center [351, 138] width 85 height 9
type input "[EMAIL_ADDRESS][DOMAIN_NAME]"
